Goal: Task Accomplishment & Management: Use online tool/utility

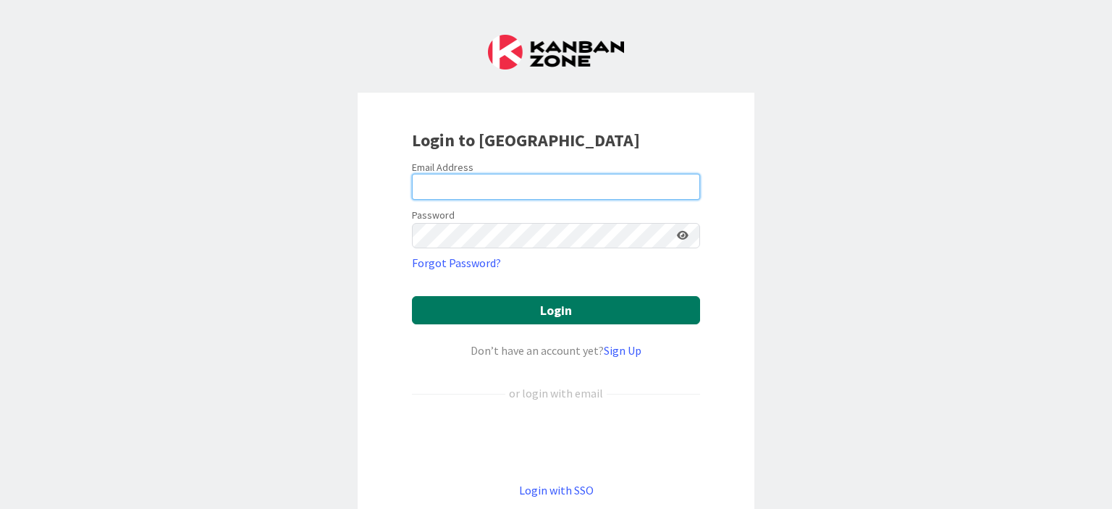
type input "[PERSON_NAME][EMAIL_ADDRESS][PERSON_NAME][DOMAIN_NAME]"
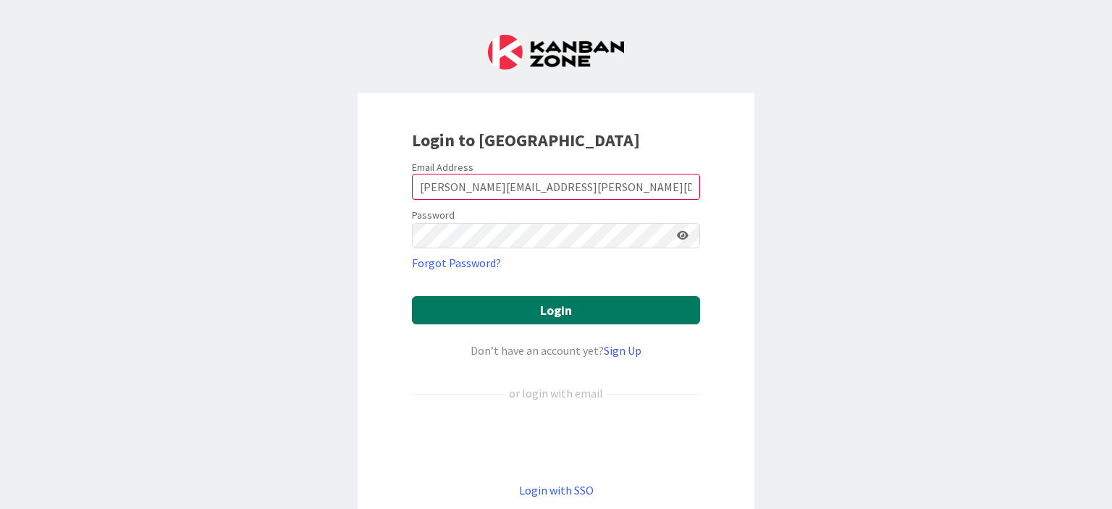
click at [559, 306] on button "Login" at bounding box center [556, 310] width 288 height 28
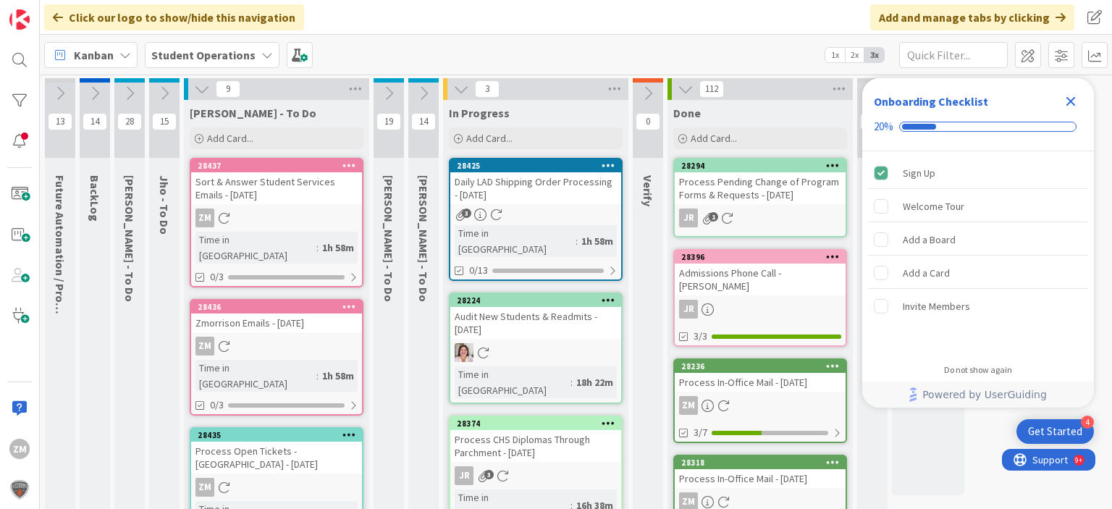
click at [541, 313] on div "Audit New Students & Readmits - [DATE]" at bounding box center [535, 323] width 171 height 32
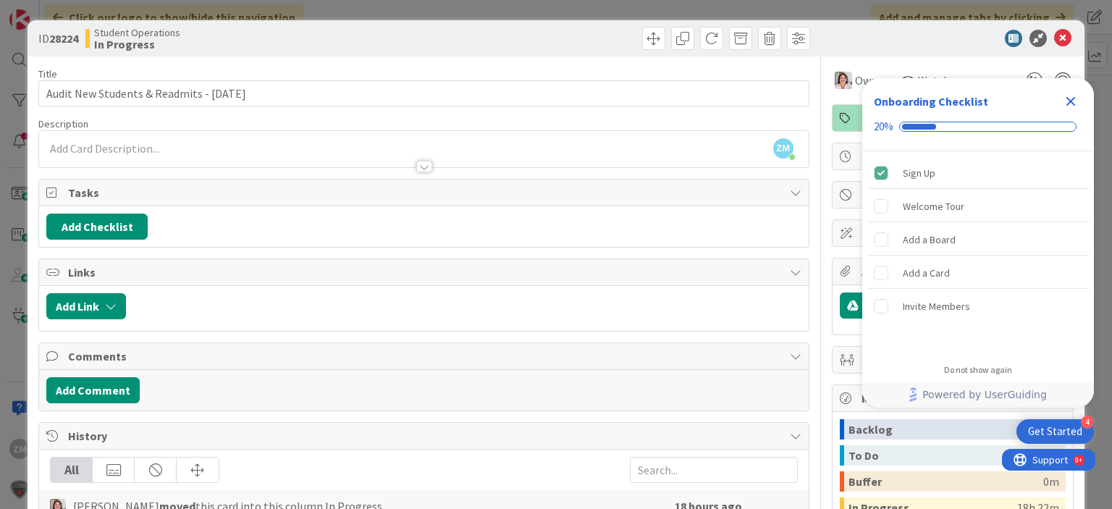
click at [1066, 101] on icon "Close Checklist" at bounding box center [1070, 101] width 17 height 17
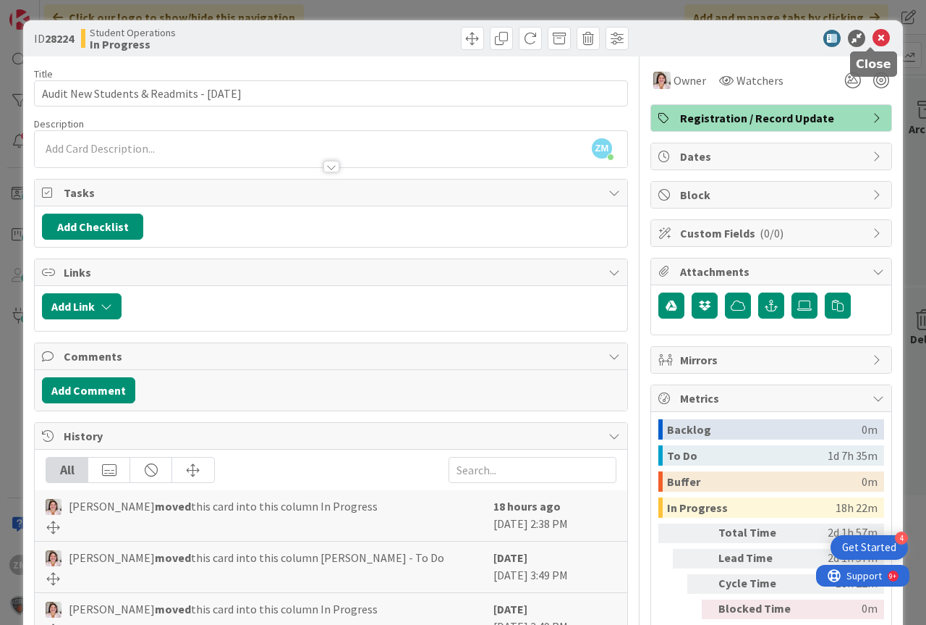
click at [874, 40] on icon at bounding box center [881, 38] width 17 height 17
